Goal: Task Accomplishment & Management: Use online tool/utility

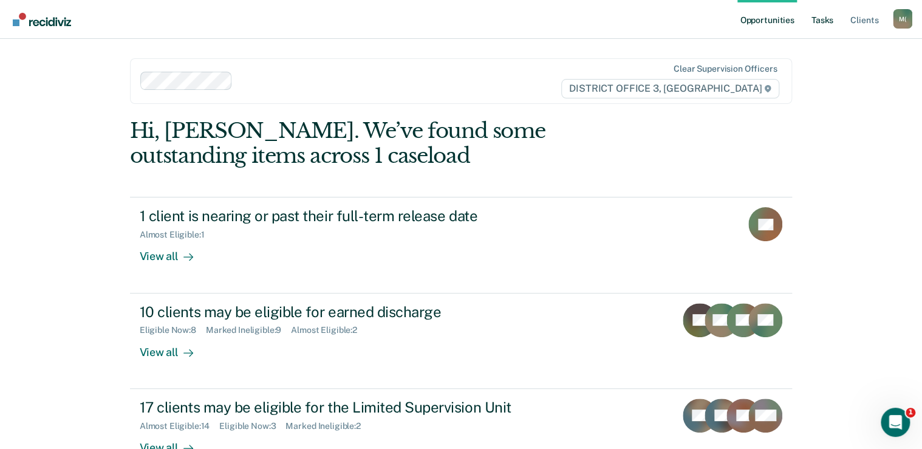
click at [821, 20] on link "Tasks" at bounding box center [822, 19] width 27 height 39
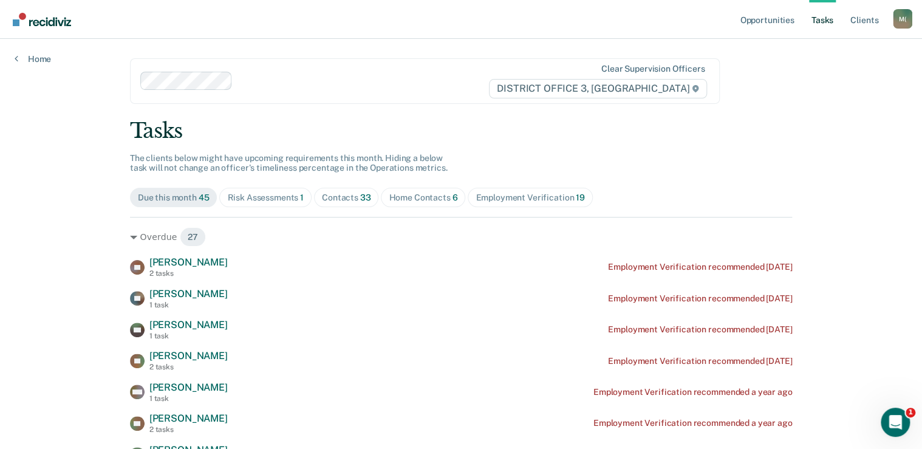
click at [365, 194] on span "33" at bounding box center [365, 198] width 11 height 10
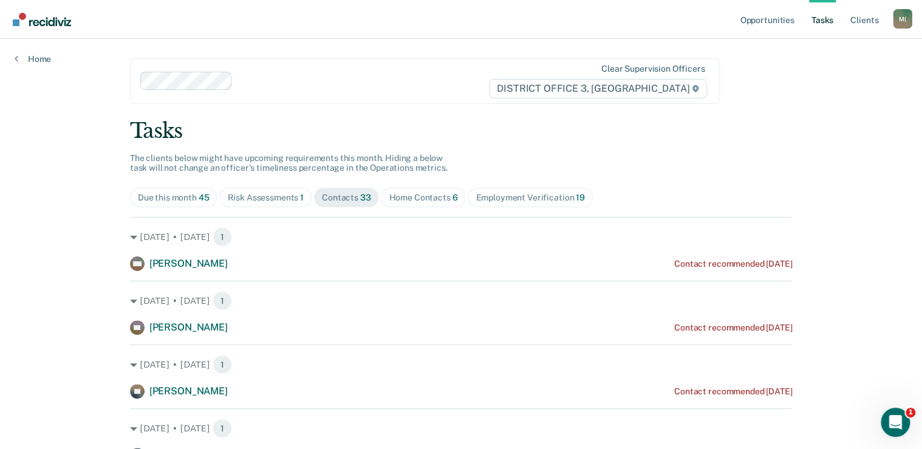
click at [425, 199] on div "Home Contacts 6" at bounding box center [423, 198] width 69 height 10
click at [335, 196] on div "Contacts 33" at bounding box center [346, 198] width 49 height 10
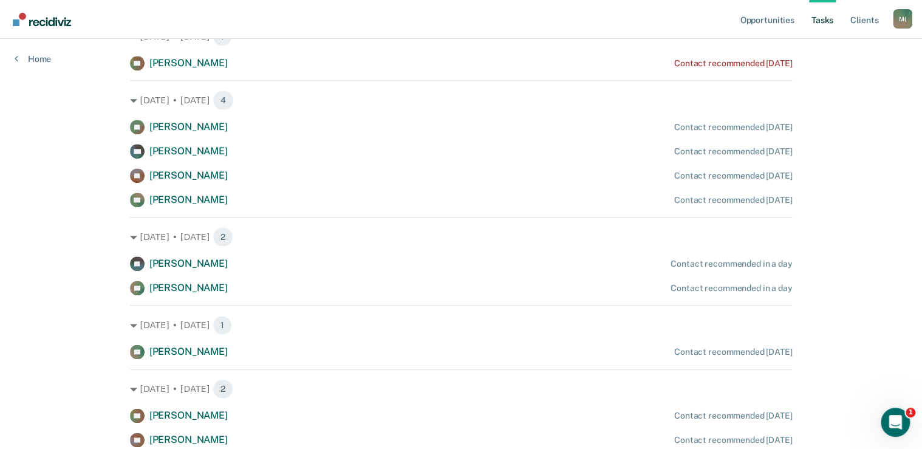
scroll to position [632, 0]
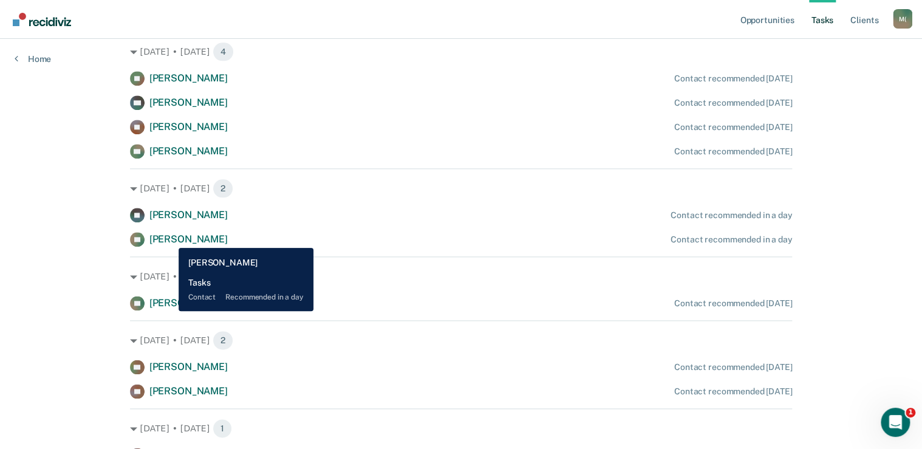
click at [169, 239] on span "[PERSON_NAME]" at bounding box center [188, 239] width 78 height 12
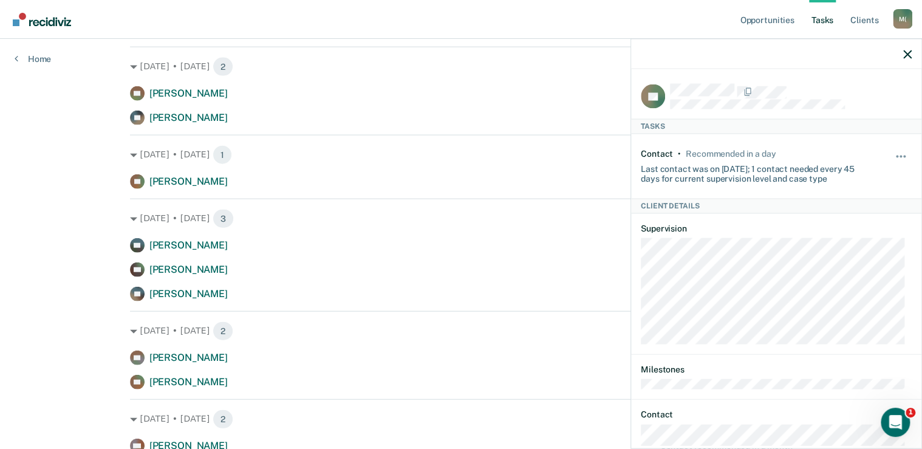
scroll to position [1437, 0]
